Goal: Book appointment/travel/reservation

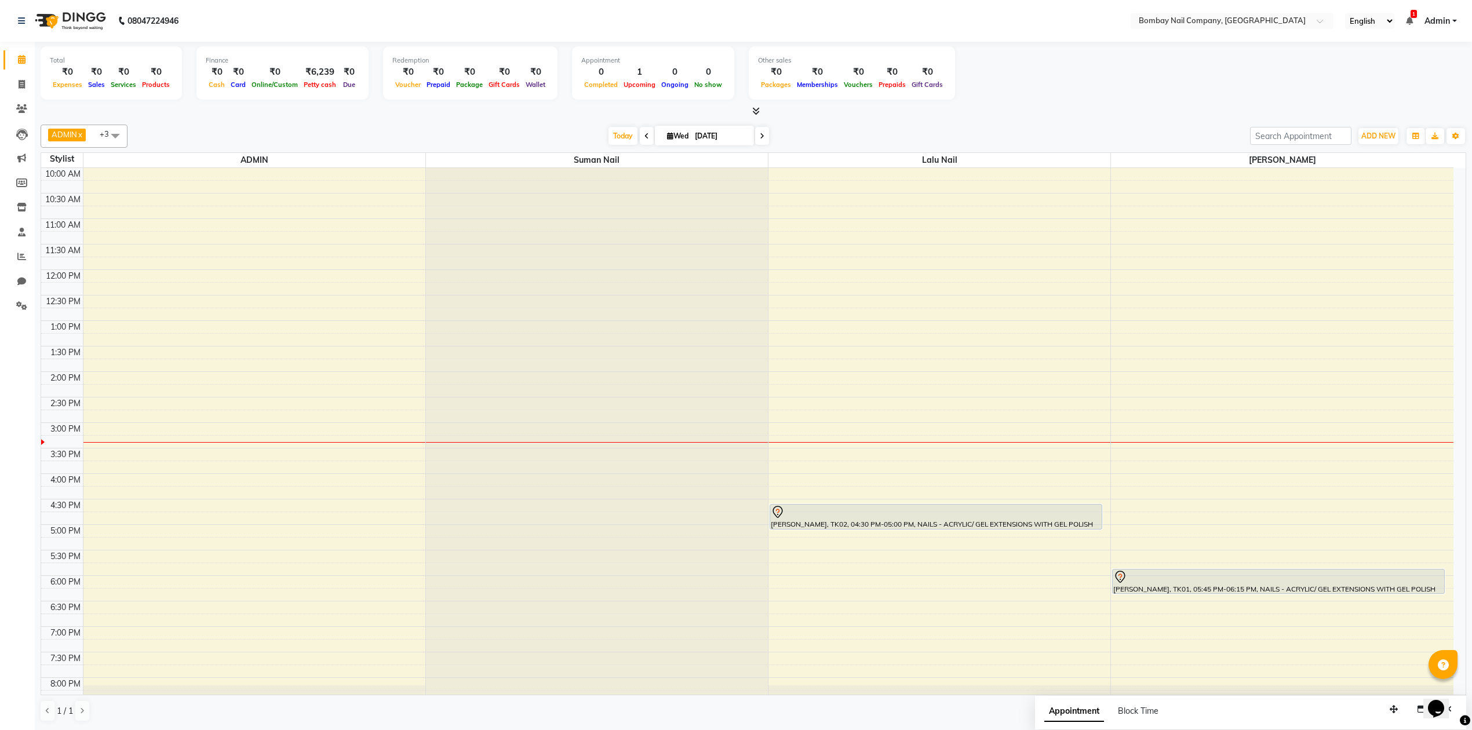
scroll to position [94, 0]
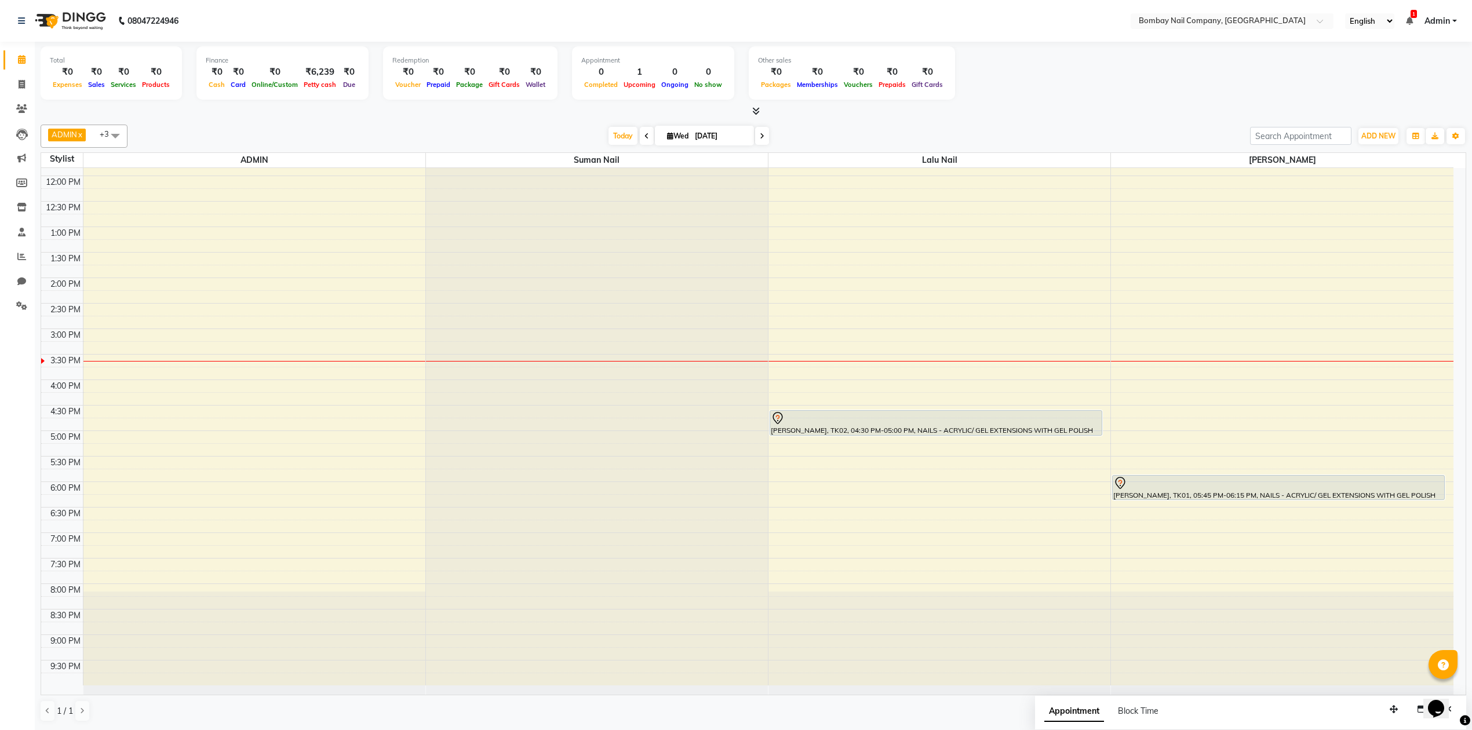
click at [832, 571] on div "10:00 AM 10:30 AM 11:00 AM 11:30 AM 12:00 PM 12:30 PM 1:00 PM 1:30 PM 2:00 PM 2…" at bounding box center [747, 379] width 1412 height 611
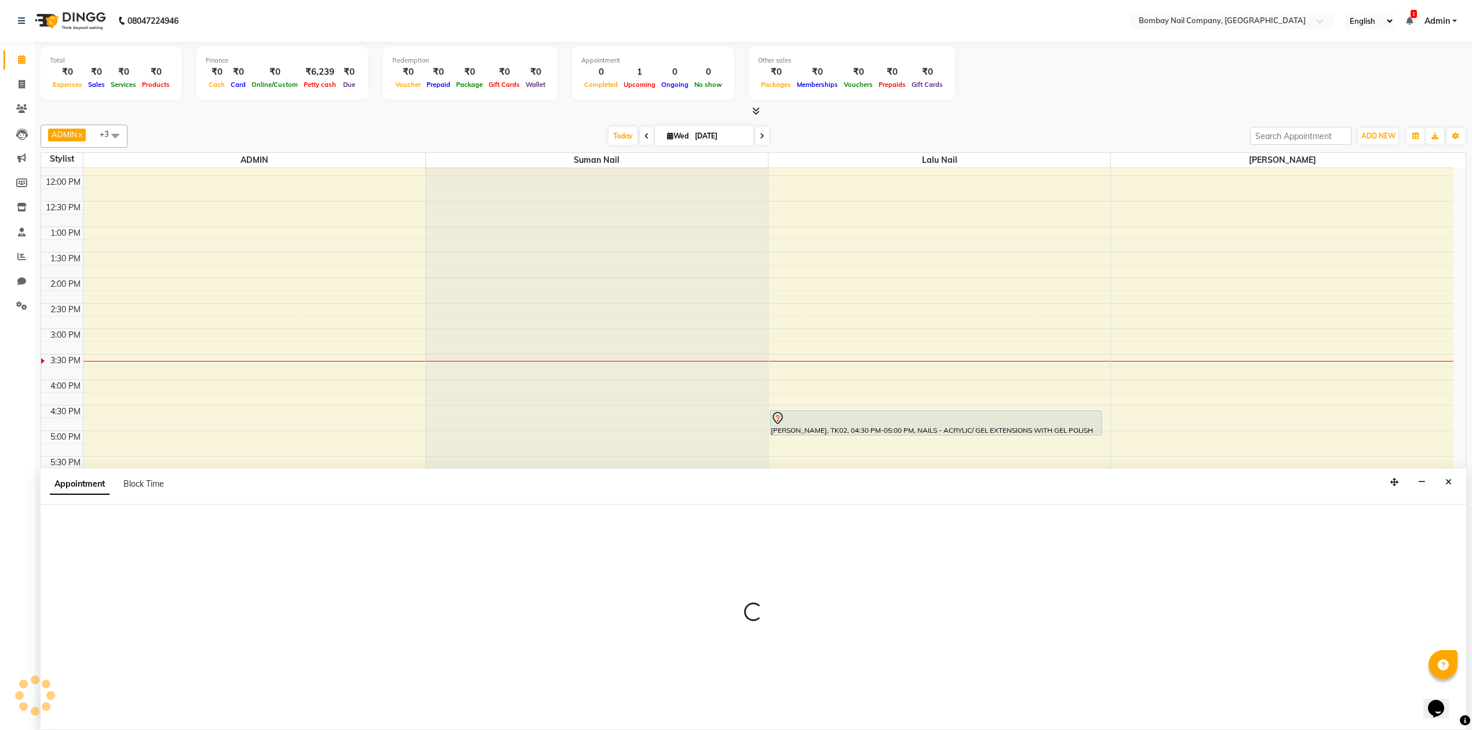
scroll to position [1, 0]
select select "90118"
select select "1170"
select select "tentative"
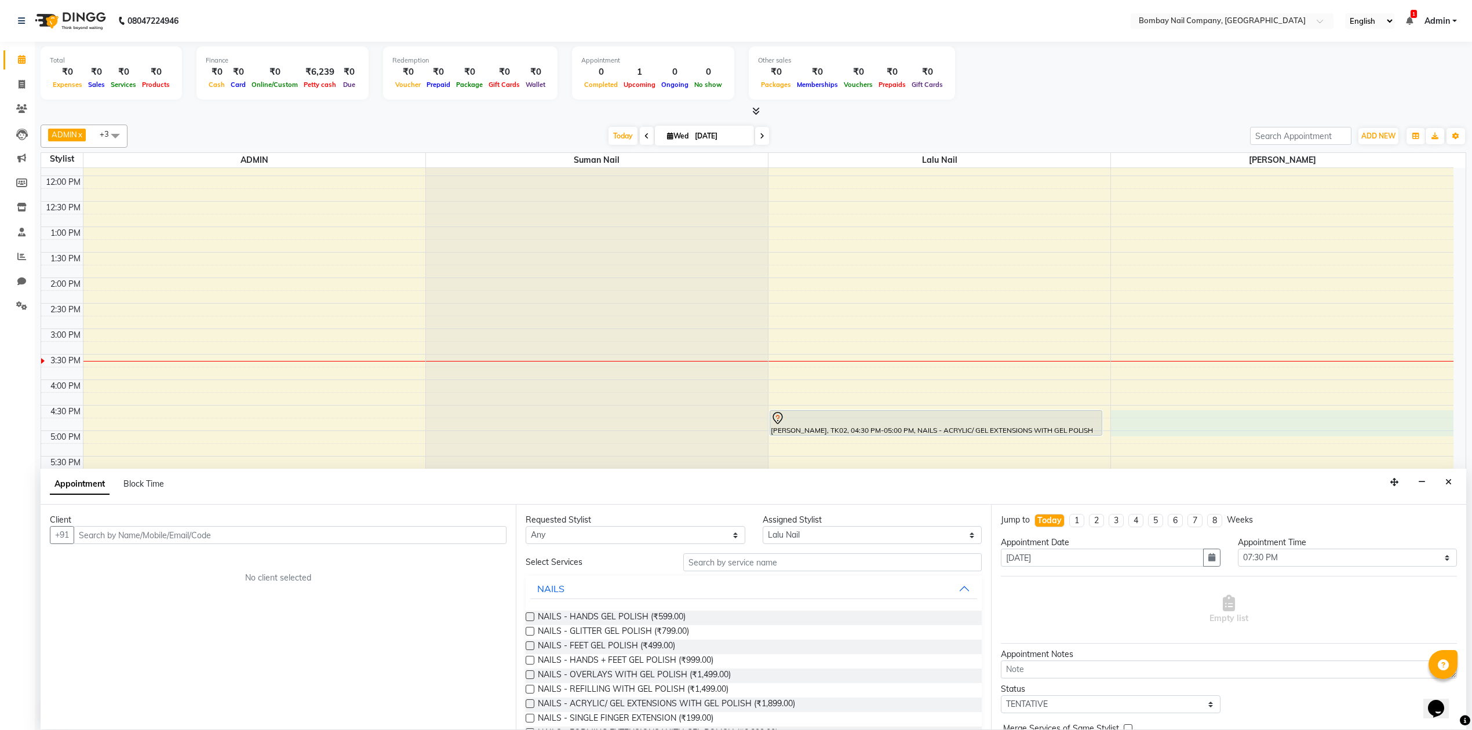
click at [1203, 425] on div "10:00 AM 10:30 AM 11:00 AM 11:30 AM 12:00 PM 12:30 PM 1:00 PM 1:30 PM 2:00 PM 2…" at bounding box center [747, 379] width 1412 height 611
click at [349, 307] on div "10:00 AM 10:30 AM 11:00 AM 11:30 AM 12:00 PM 12:30 PM 1:00 PM 1:30 PM 2:00 PM 2…" at bounding box center [747, 379] width 1412 height 611
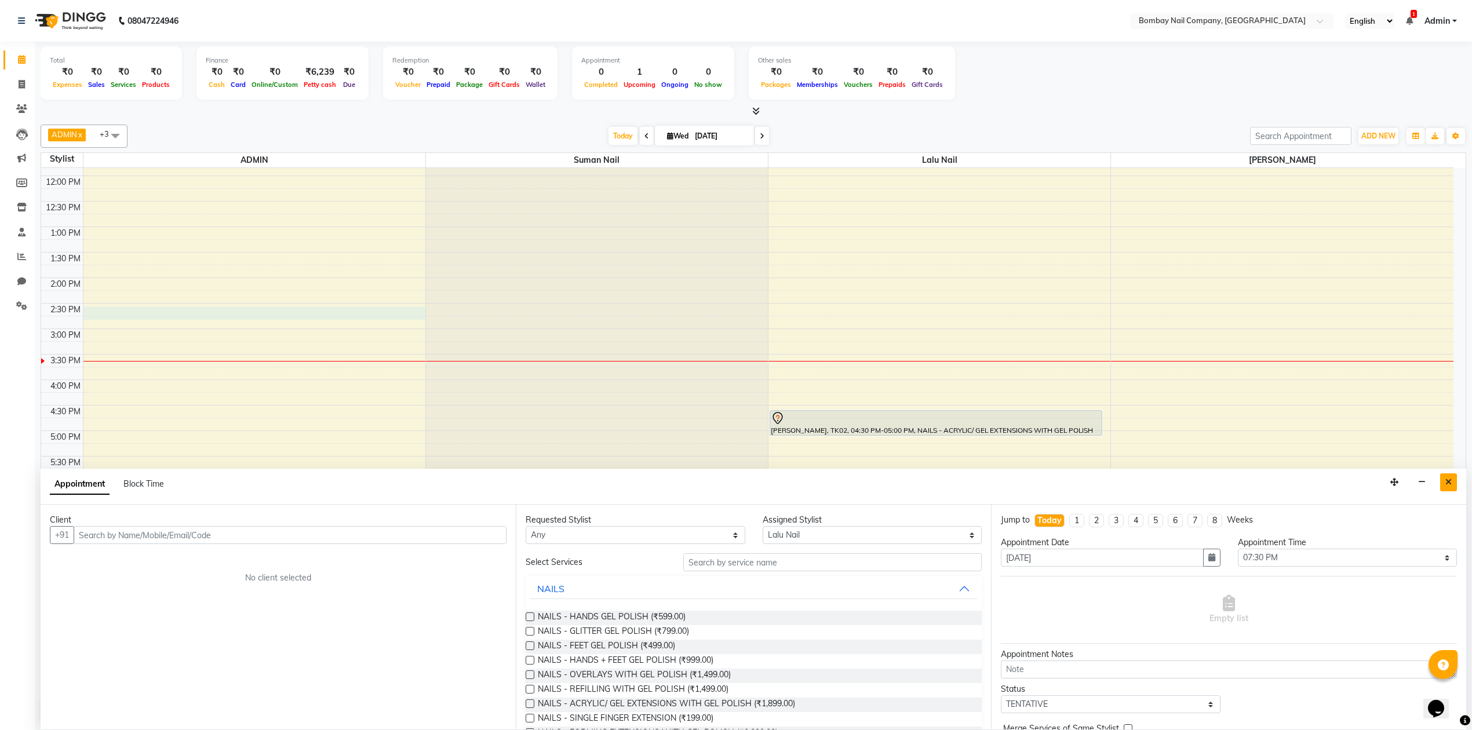
click at [1444, 480] on button "Close" at bounding box center [1448, 482] width 17 height 18
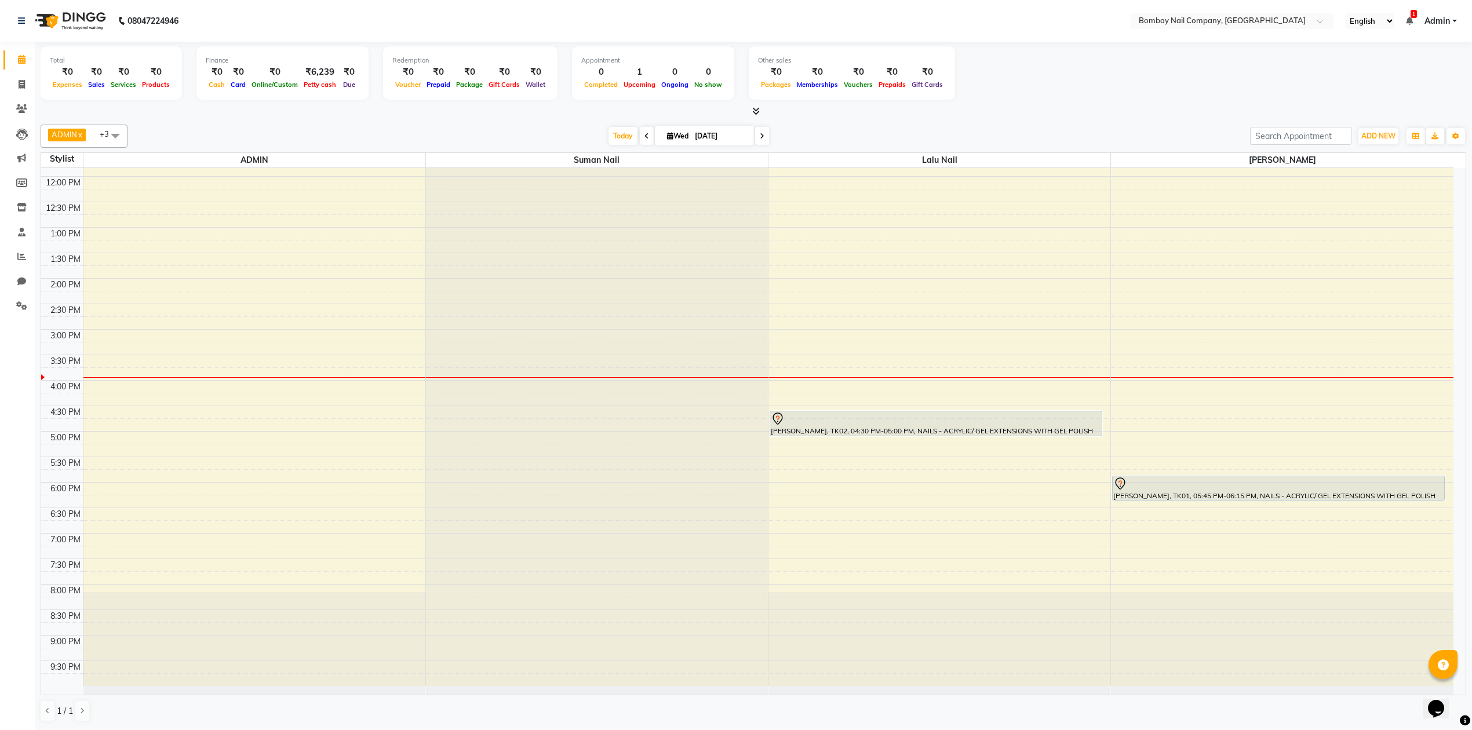
scroll to position [0, 0]
